Goal: Contribute content: Share content

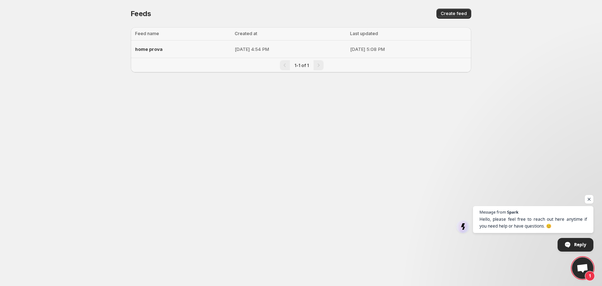
click at [300, 47] on p "[DATE] 4:54 PM" at bounding box center [290, 49] width 111 height 7
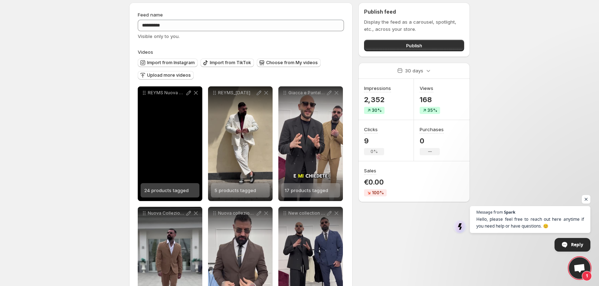
scroll to position [36, 0]
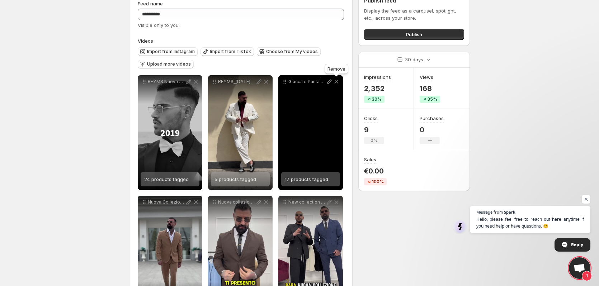
click at [336, 82] on icon at bounding box center [336, 82] width 4 height 4
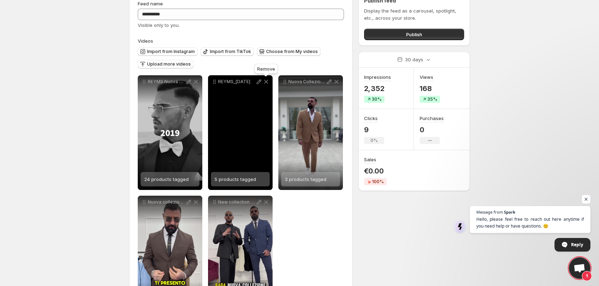
click at [266, 81] on icon at bounding box center [265, 81] width 7 height 7
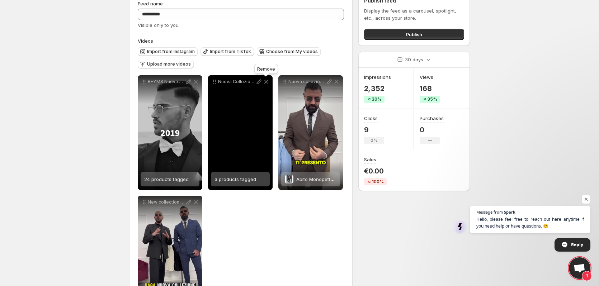
click at [266, 81] on icon at bounding box center [265, 81] width 7 height 7
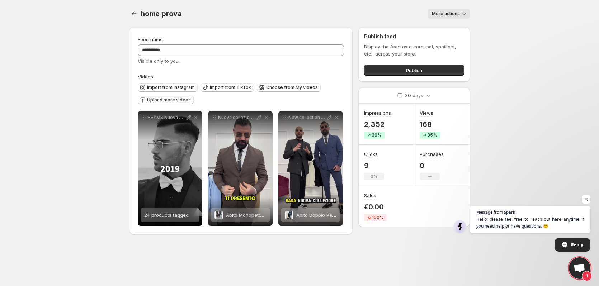
scroll to position [0, 0]
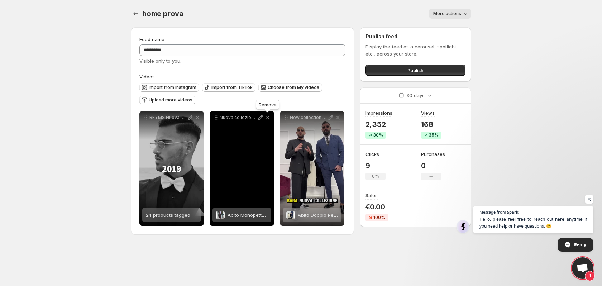
click at [268, 117] on icon at bounding box center [268, 118] width 4 height 4
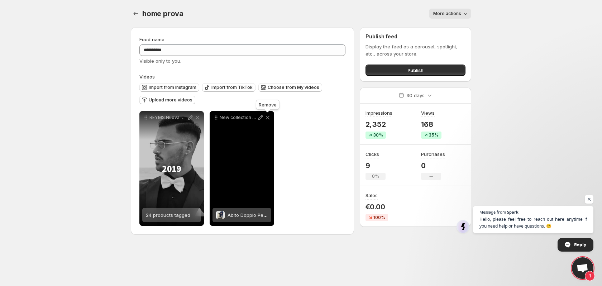
click at [268, 117] on icon at bounding box center [268, 118] width 4 height 4
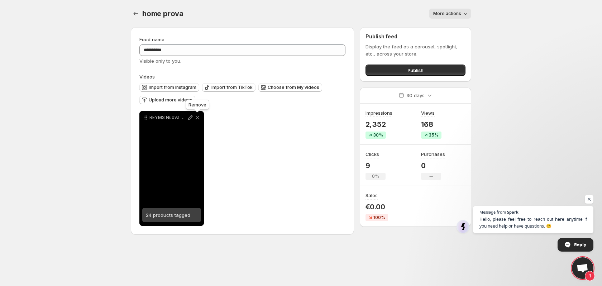
click at [199, 118] on icon at bounding box center [197, 117] width 7 height 7
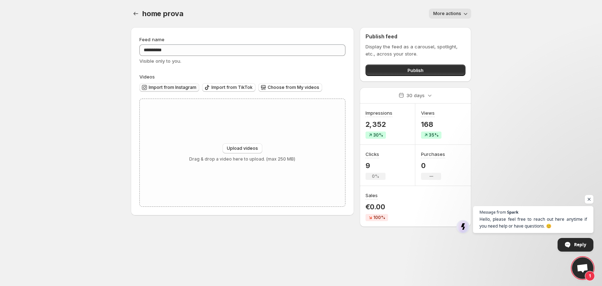
click at [181, 89] on span "Import from Instagram" at bounding box center [173, 88] width 48 height 6
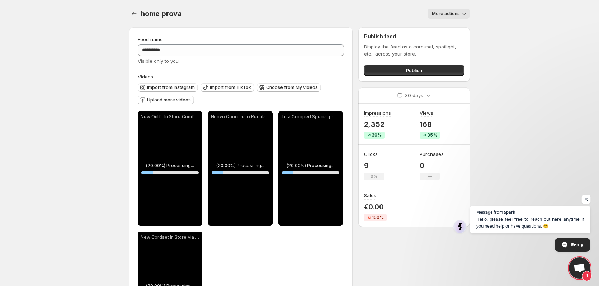
click at [586, 201] on span "Open chat" at bounding box center [585, 199] width 9 height 9
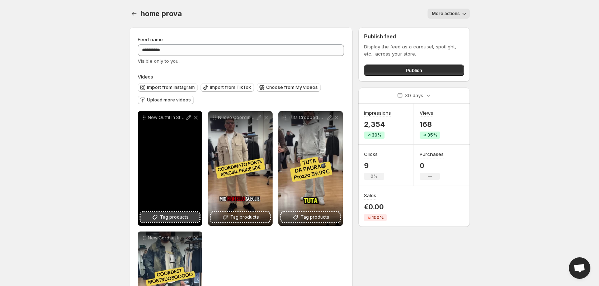
click at [181, 216] on span "Tag products" at bounding box center [174, 217] width 29 height 7
click at [181, 213] on span "[PERSON_NAME]" at bounding box center [174, 215] width 36 height 6
click at [182, 215] on span "2 products tagged" at bounding box center [165, 215] width 42 height 6
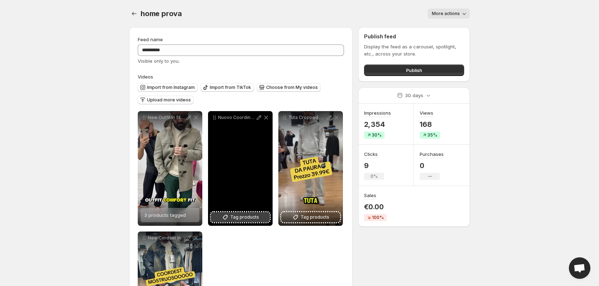
click at [246, 217] on span "Tag products" at bounding box center [244, 217] width 29 height 7
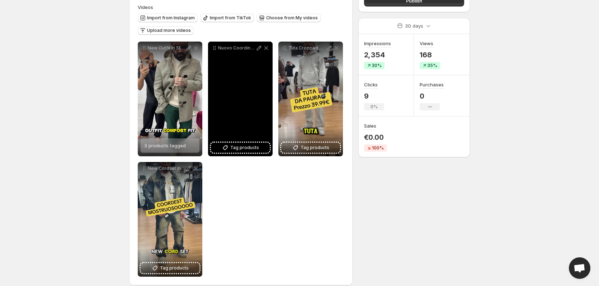
scroll to position [72, 0]
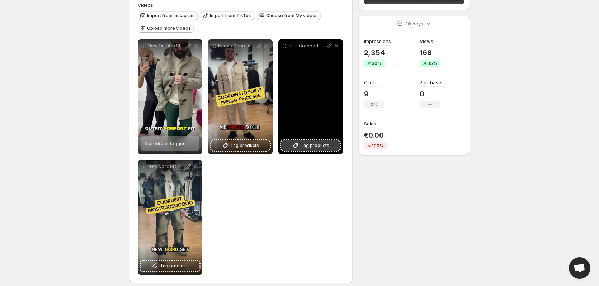
click at [310, 145] on span "Tag products" at bounding box center [314, 145] width 29 height 7
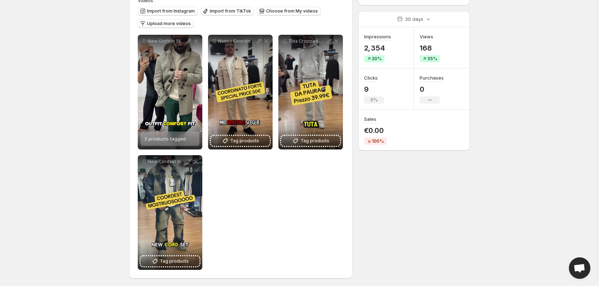
scroll to position [77, 0]
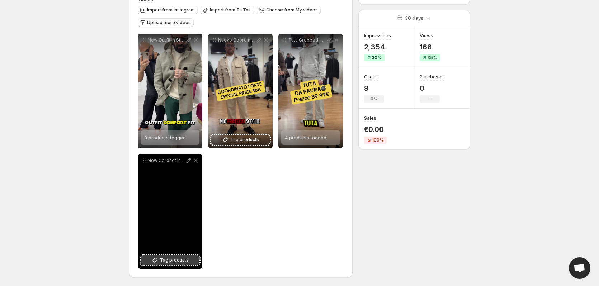
click at [182, 259] on span "Tag products" at bounding box center [174, 260] width 29 height 7
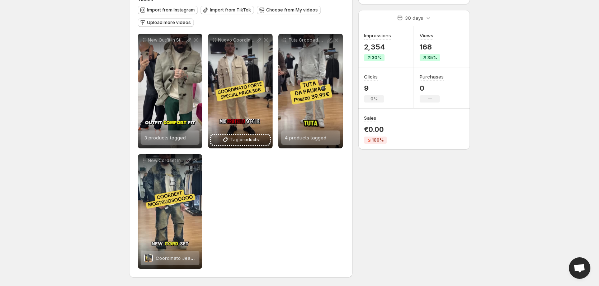
scroll to position [0, 0]
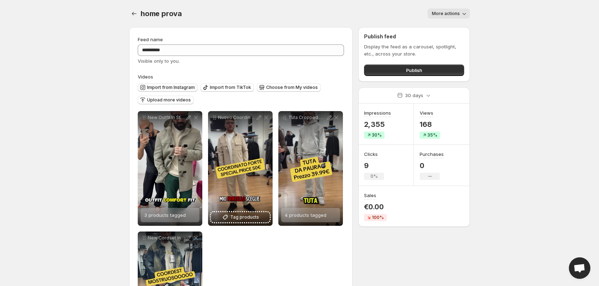
click at [181, 89] on span "Import from Instagram" at bounding box center [171, 88] width 48 height 6
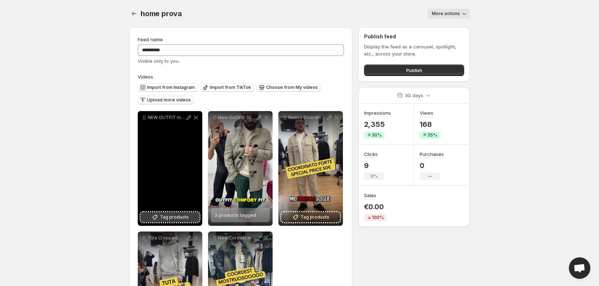
click at [171, 218] on span "Tag products" at bounding box center [174, 217] width 29 height 7
click at [180, 218] on div "2 products tagged" at bounding box center [165, 215] width 42 height 14
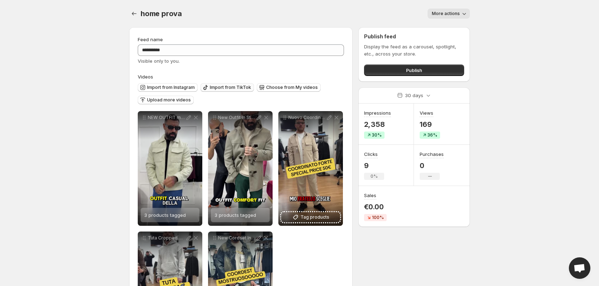
click at [230, 89] on span "Import from TikTok" at bounding box center [230, 88] width 41 height 6
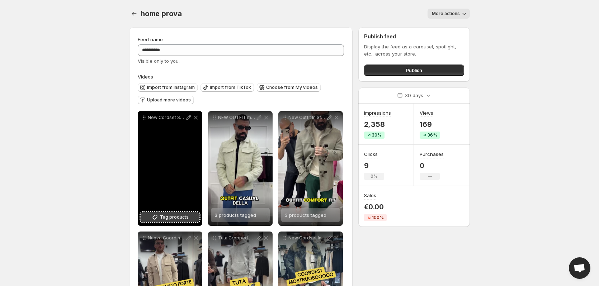
click at [173, 215] on span "Tag products" at bounding box center [174, 217] width 29 height 7
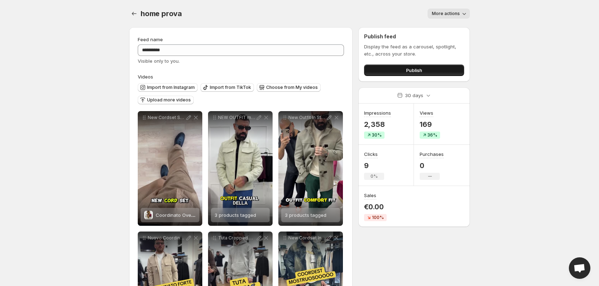
click at [432, 71] on button "Publish" at bounding box center [414, 70] width 100 height 11
click at [410, 9] on div "More actions" at bounding box center [329, 14] width 279 height 10
click at [173, 89] on span "Import from Instagram" at bounding box center [171, 88] width 48 height 6
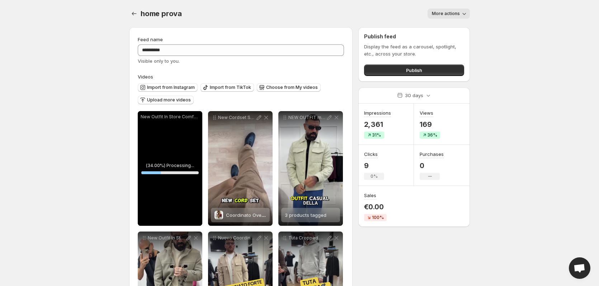
click at [179, 162] on div "New Outfit In Store Comfort Fit Spedizioni in tutta [GEOGRAPHIC_DATA] Paga alla…" at bounding box center [170, 168] width 65 height 115
click at [196, 117] on p "New Outfit In Store Comfort Fit Spedizioni in tutta [GEOGRAPHIC_DATA] Paga alla…" at bounding box center [170, 117] width 59 height 6
click at [194, 119] on icon at bounding box center [196, 118] width 4 height 4
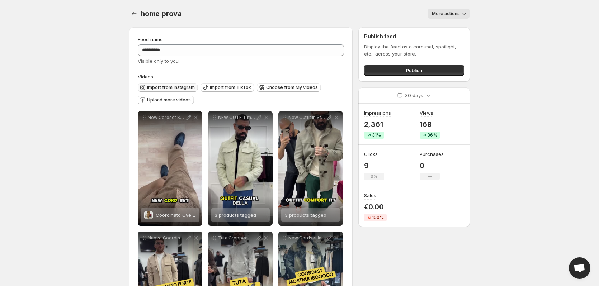
click at [177, 87] on span "Import from Instagram" at bounding box center [171, 88] width 48 height 6
click at [191, 86] on span "Import from Instagram" at bounding box center [171, 88] width 48 height 6
click at [162, 89] on span "Import from Instagram" at bounding box center [171, 88] width 48 height 6
